Goal: Task Accomplishment & Management: Manage account settings

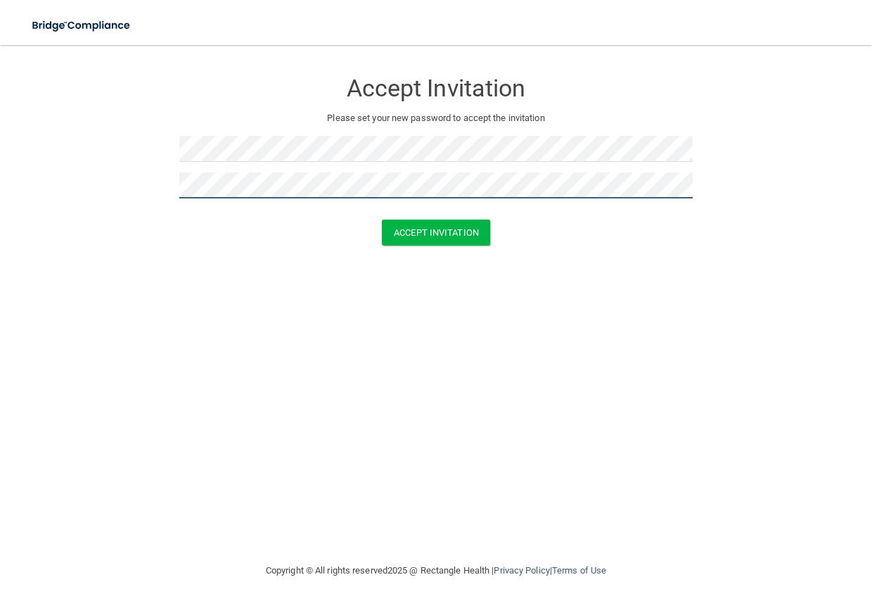
click at [382, 219] on button "Accept Invitation" at bounding box center [436, 232] width 108 height 26
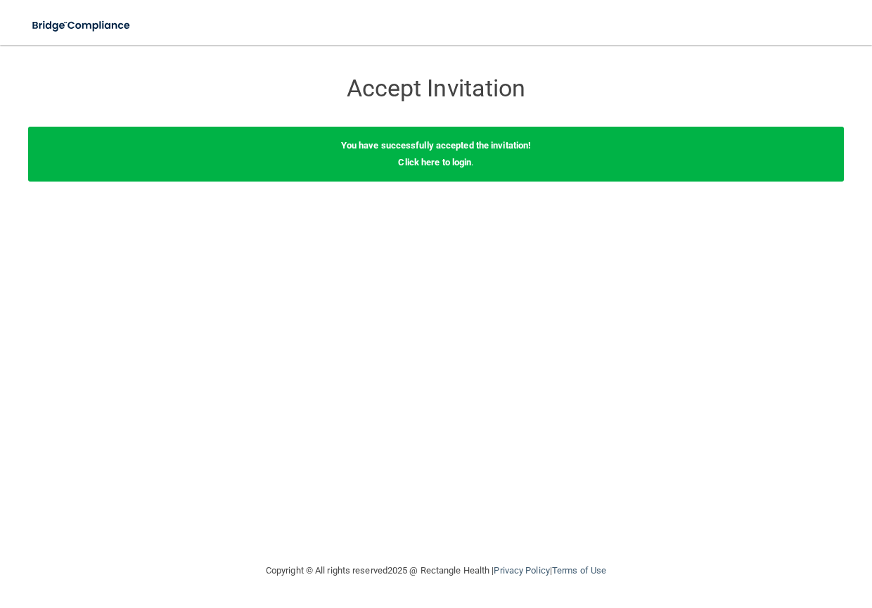
click at [461, 170] on div "You have successfully accepted the invitation! Click here to login ." at bounding box center [436, 154] width 816 height 55
click at [461, 160] on link "Click here to login" at bounding box center [434, 162] width 73 height 11
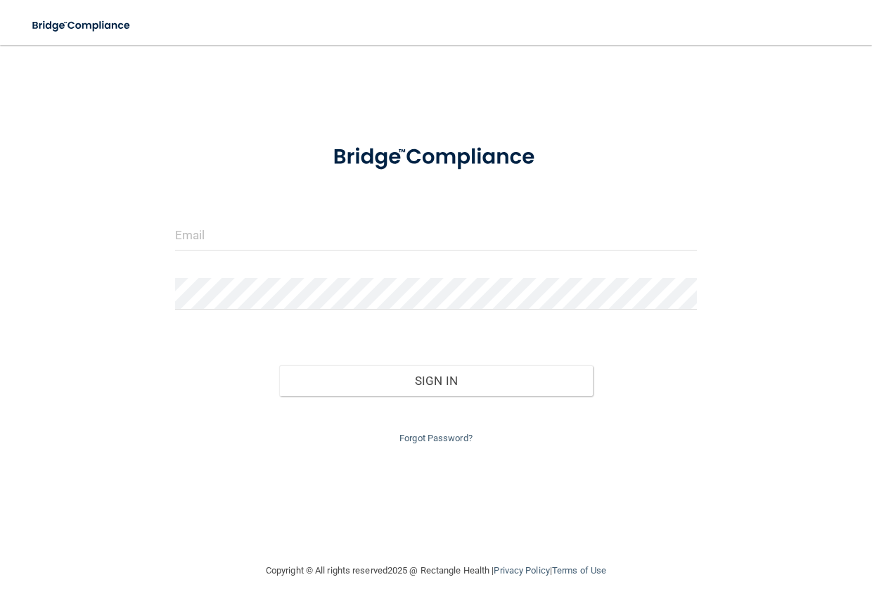
click at [251, 253] on div at bounding box center [436, 240] width 543 height 42
click at [255, 241] on input "email" at bounding box center [436, 235] width 522 height 32
type input "[EMAIL_ADDRESS][DOMAIN_NAME]"
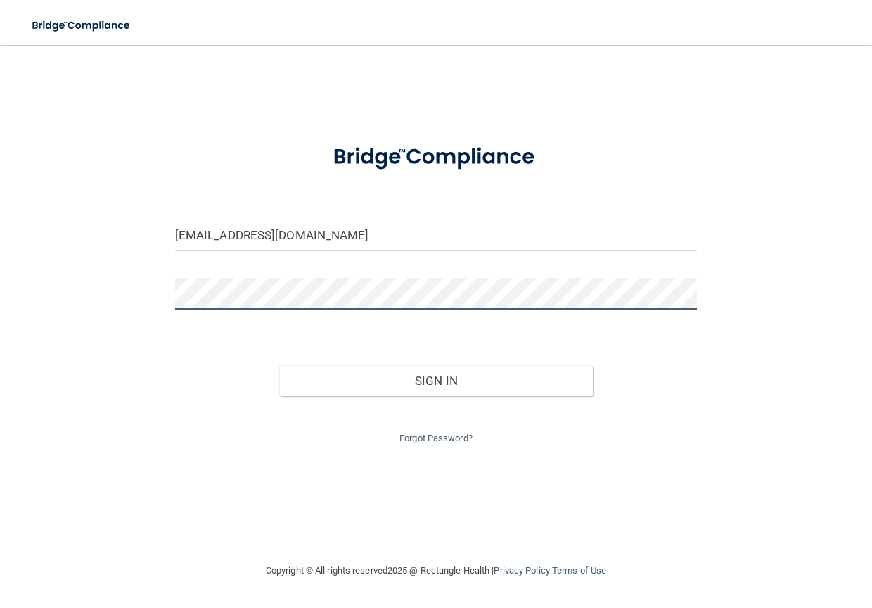
click at [279, 365] on button "Sign In" at bounding box center [435, 380] width 313 height 31
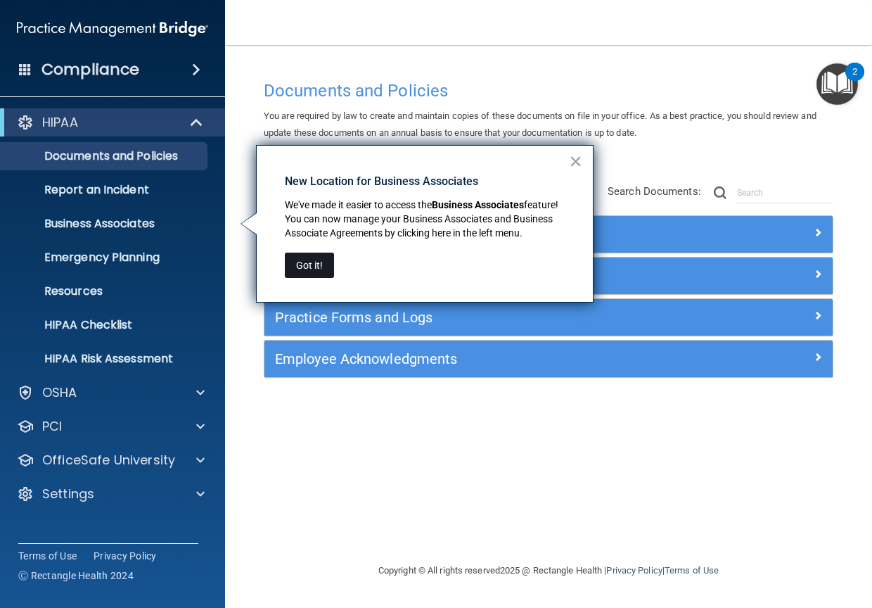
click at [307, 260] on button "Got it!" at bounding box center [309, 265] width 49 height 25
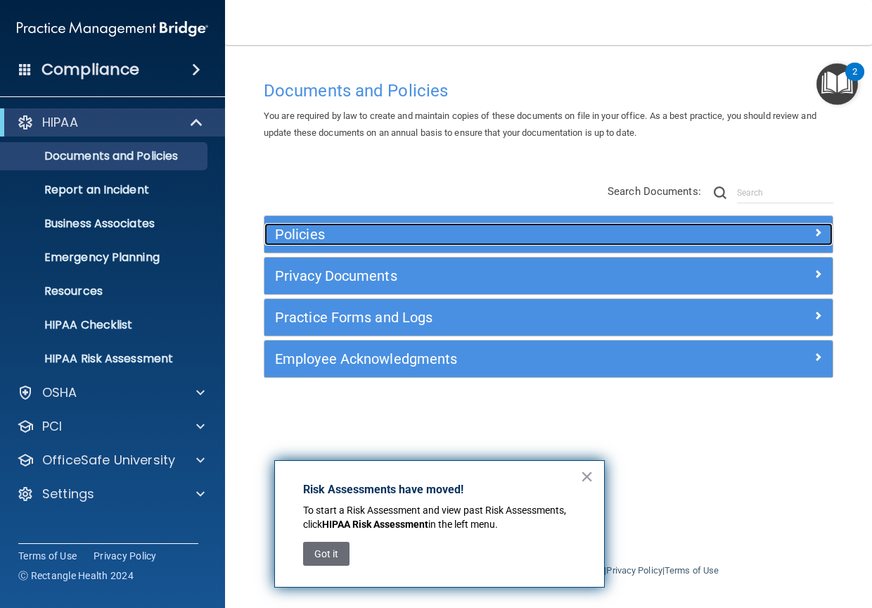
click at [314, 238] on h5 "Policies" at bounding box center [477, 233] width 405 height 15
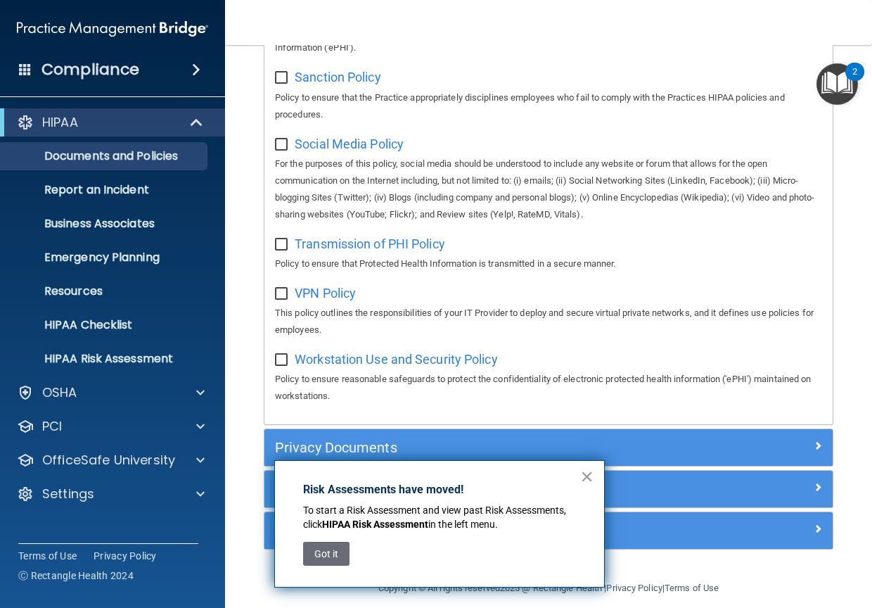
scroll to position [1176, 0]
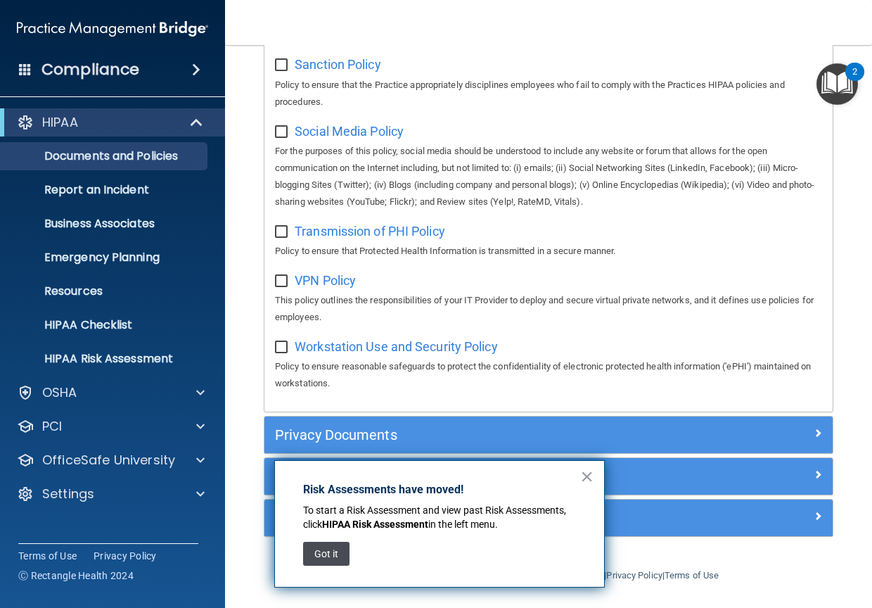
click at [333, 556] on button "Got it" at bounding box center [326, 554] width 46 height 24
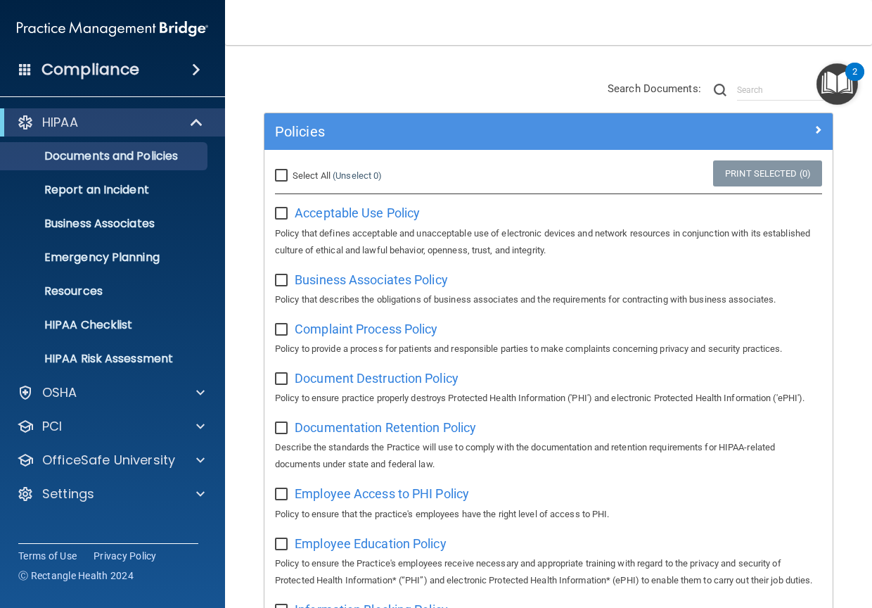
scroll to position [0, 0]
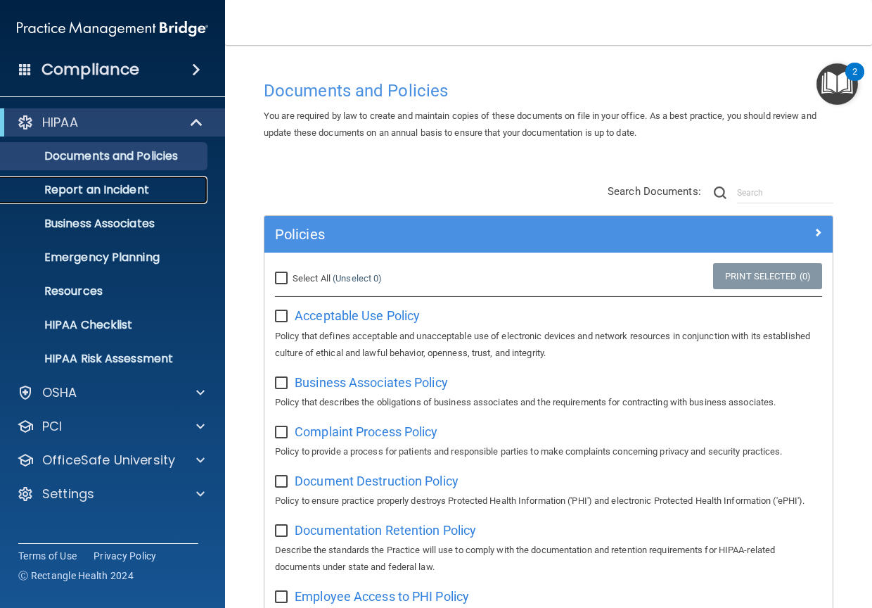
click at [118, 193] on p "Report an Incident" at bounding box center [105, 190] width 192 height 14
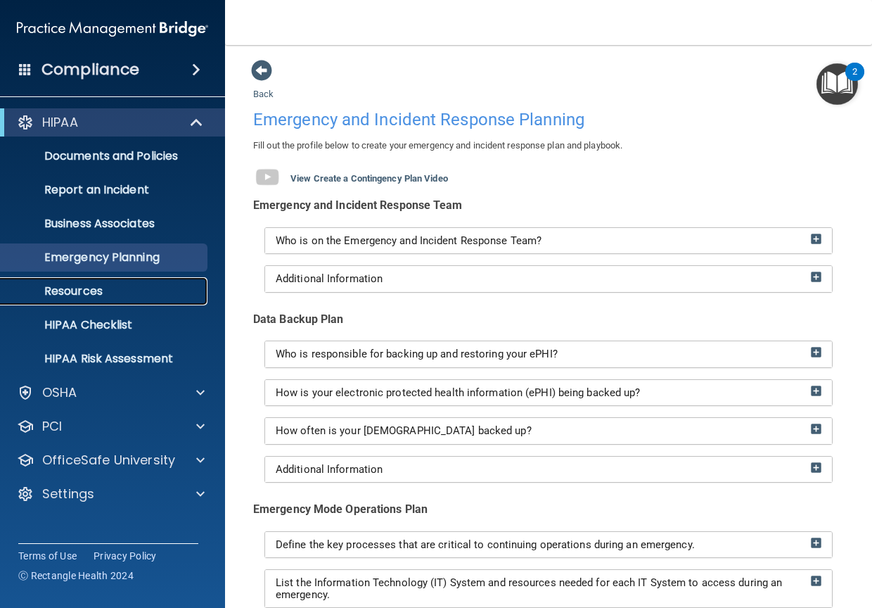
click at [108, 295] on p "Resources" at bounding box center [105, 291] width 192 height 14
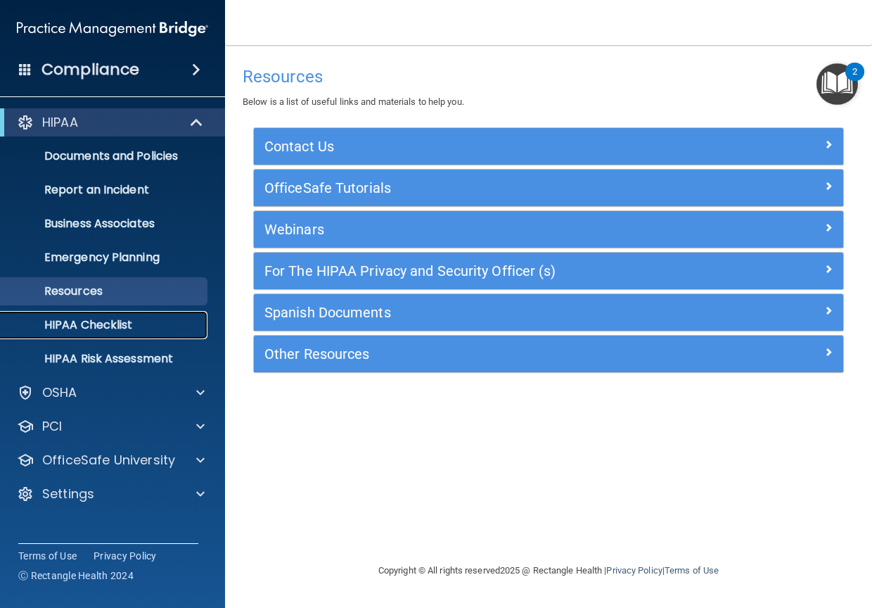
click at [113, 318] on p "HIPAA Checklist" at bounding box center [105, 325] width 192 height 14
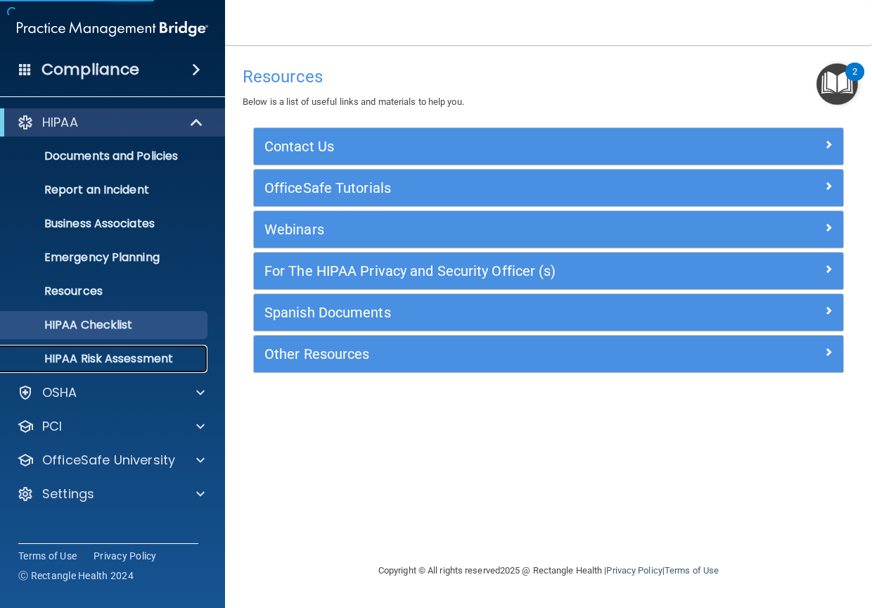
click at [118, 359] on p "HIPAA Risk Assessment" at bounding box center [105, 359] width 192 height 14
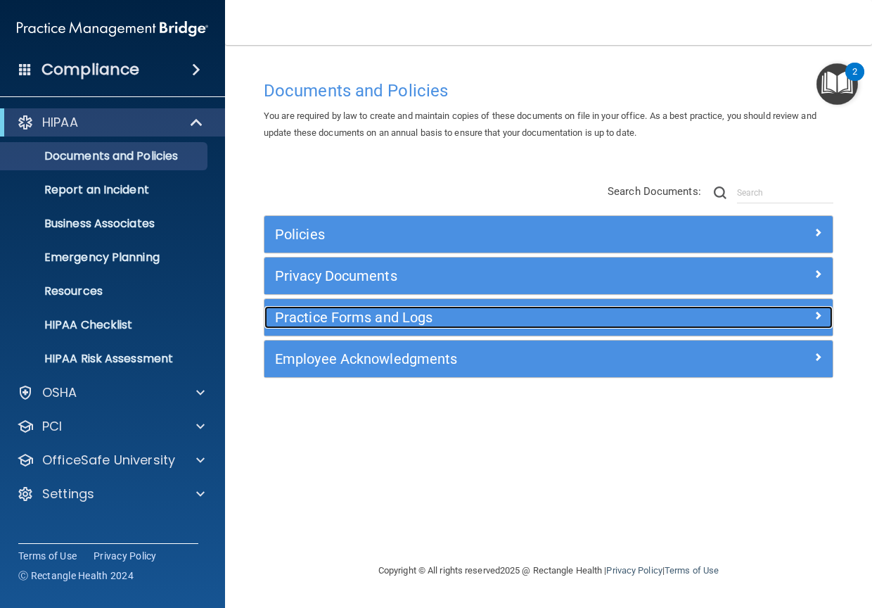
click at [317, 315] on h5 "Practice Forms and Logs" at bounding box center [477, 316] width 405 height 15
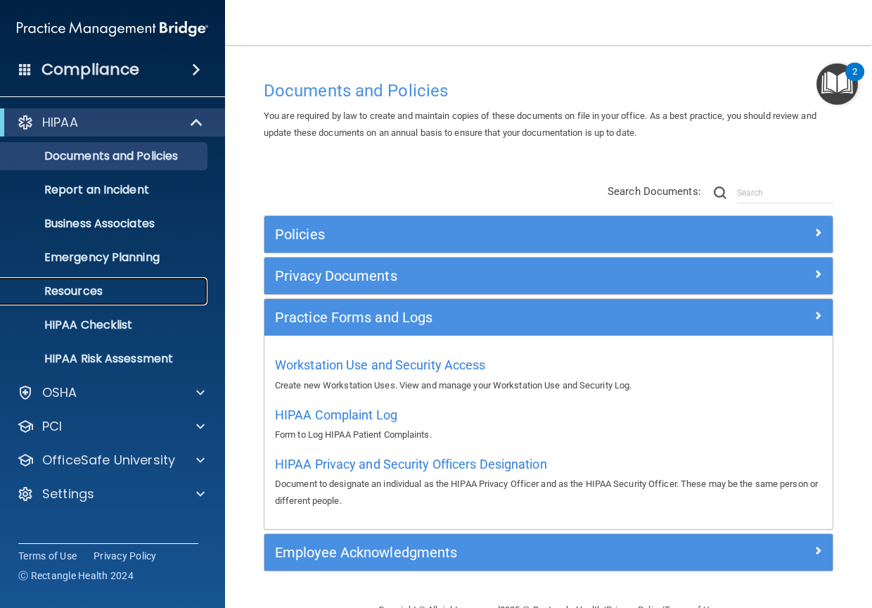
click at [78, 293] on p "Resources" at bounding box center [105, 291] width 192 height 14
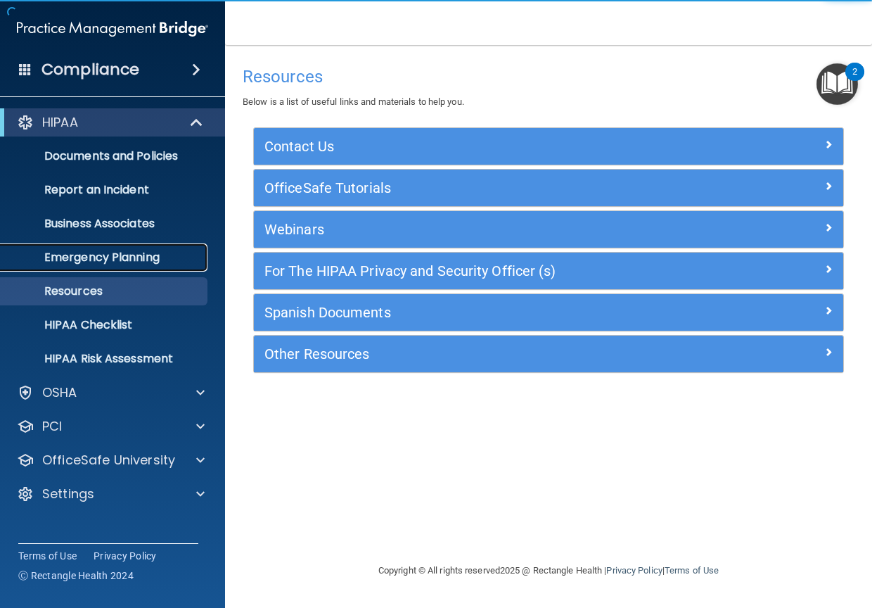
click at [78, 259] on p "Emergency Planning" at bounding box center [105, 257] width 192 height 14
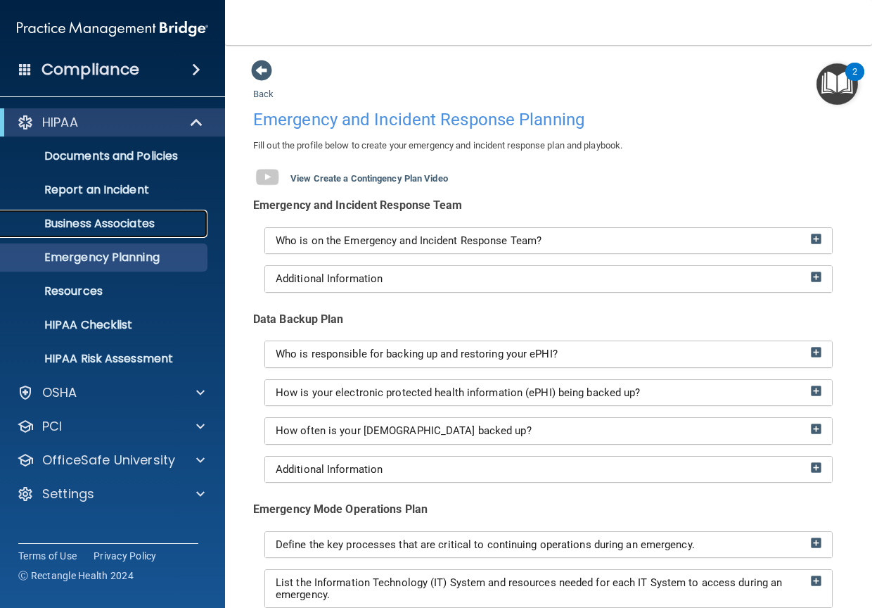
click at [87, 228] on p "Business Associates" at bounding box center [105, 224] width 192 height 14
